Goal: Navigation & Orientation: Find specific page/section

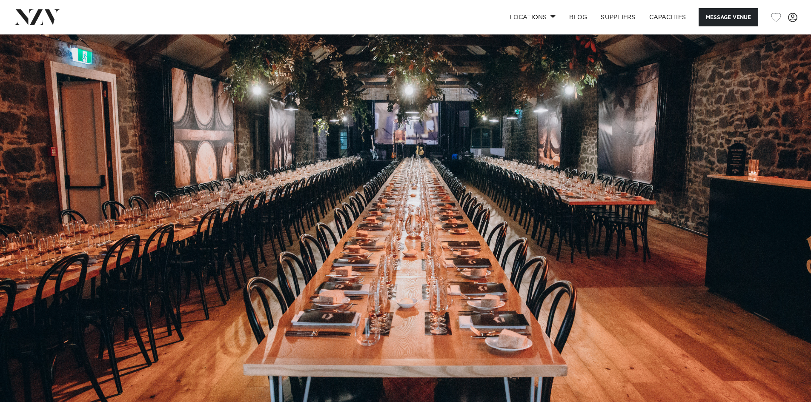
click at [450, 233] on img at bounding box center [405, 224] width 811 height 380
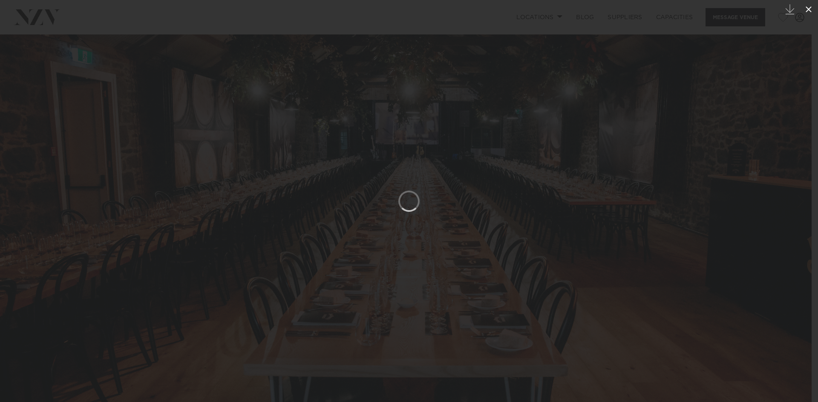
click at [810, 9] on icon at bounding box center [808, 9] width 10 height 10
